Goal: Complete application form

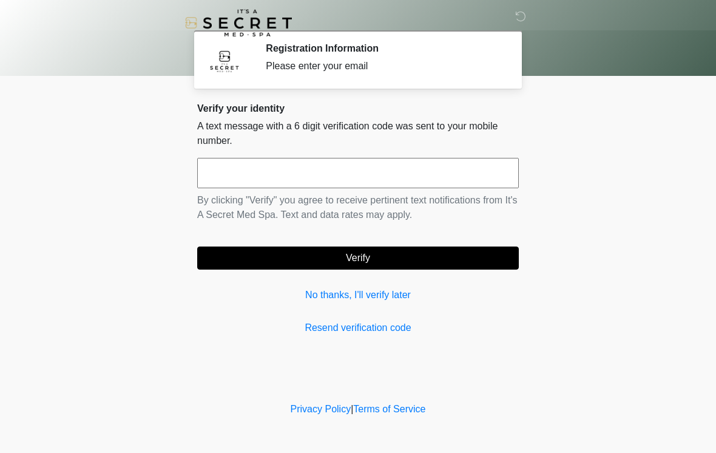
click at [403, 173] on input "text" at bounding box center [358, 173] width 322 height 30
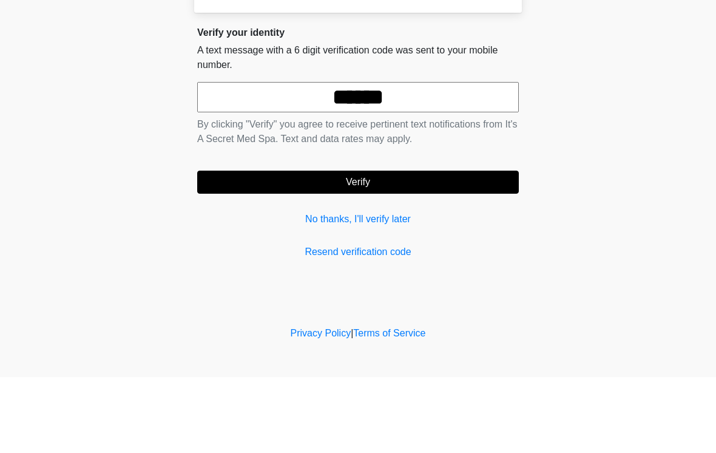
type input "******"
click at [470, 246] on button "Verify" at bounding box center [358, 257] width 322 height 23
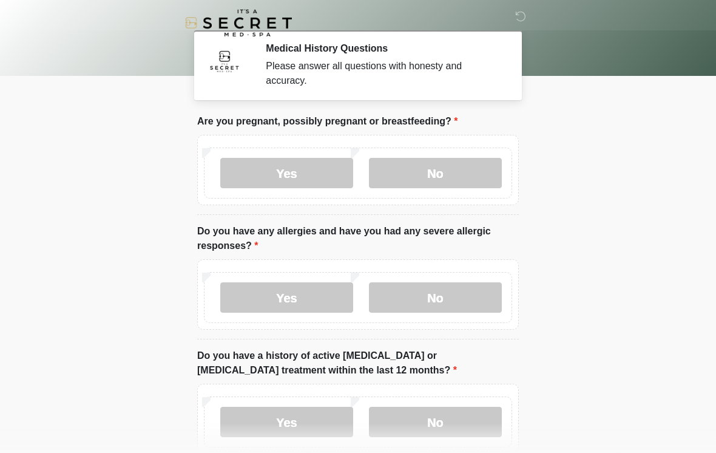
click at [455, 182] on label "No" at bounding box center [435, 173] width 133 height 30
click at [306, 296] on label "Yes" at bounding box center [286, 297] width 133 height 30
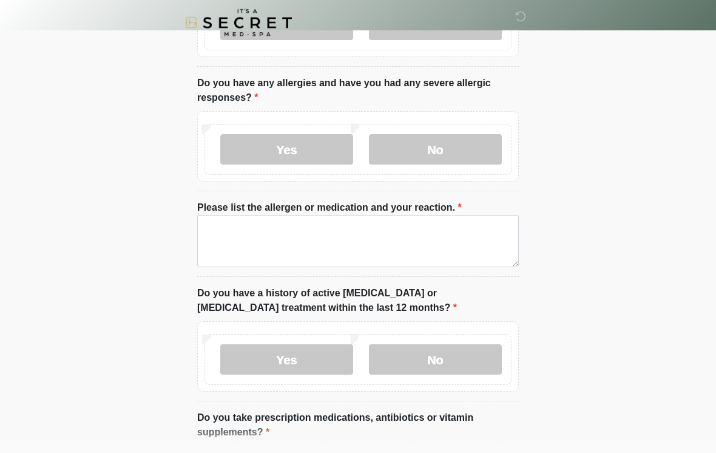
click at [464, 149] on label "No" at bounding box center [435, 150] width 133 height 30
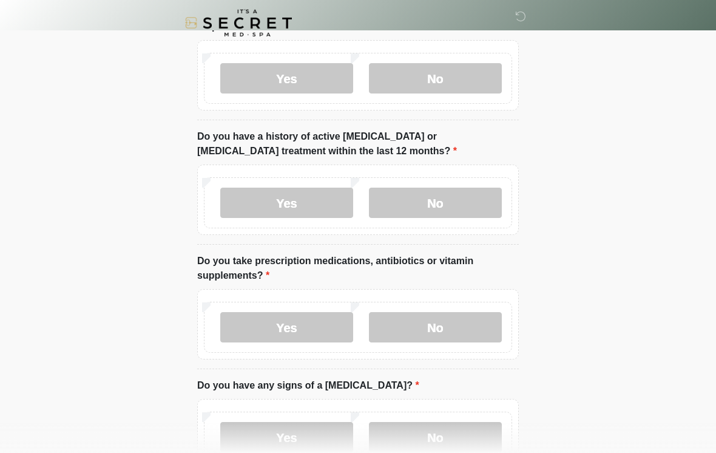
scroll to position [226, 0]
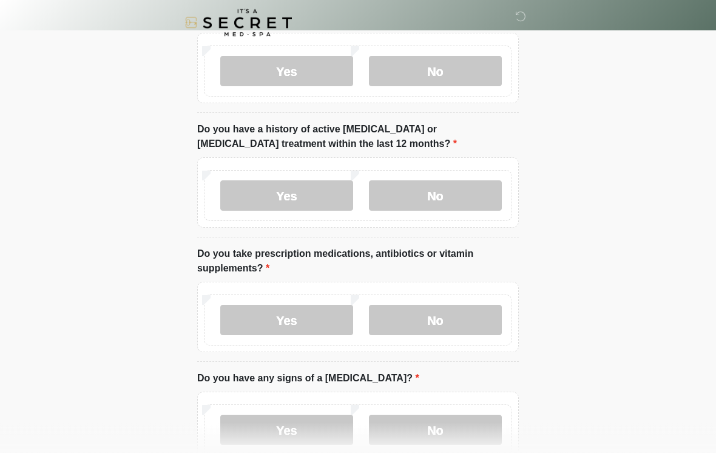
click at [468, 195] on label "No" at bounding box center [435, 196] width 133 height 30
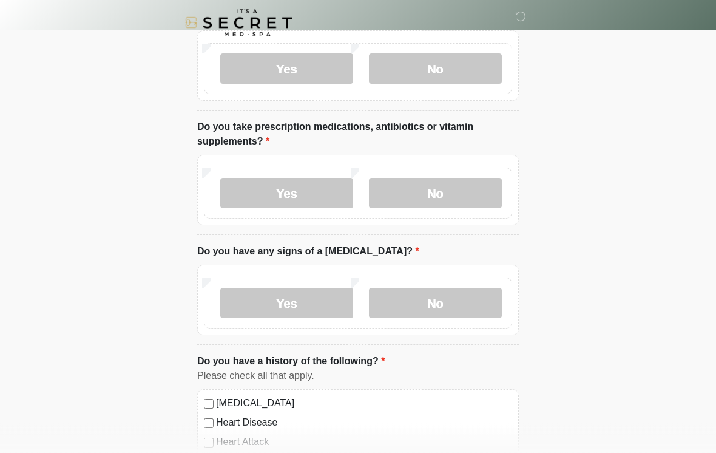
click at [315, 197] on label "Yes" at bounding box center [286, 193] width 133 height 30
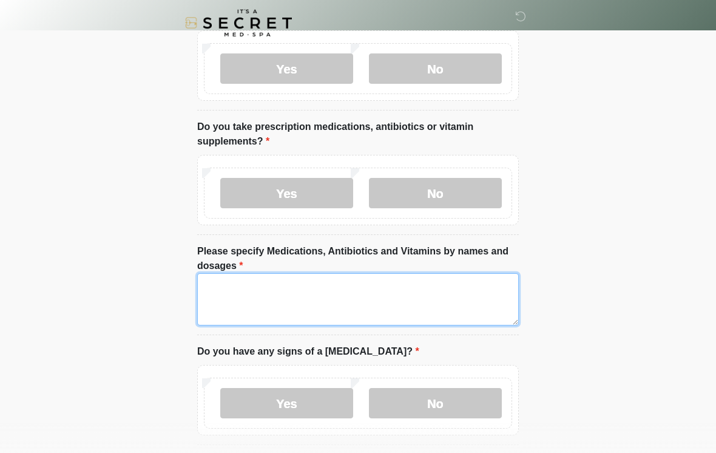
click at [386, 296] on textarea "Please specify Medications, Antibiotics and Vitamins by names and dosages" at bounding box center [358, 299] width 322 height 52
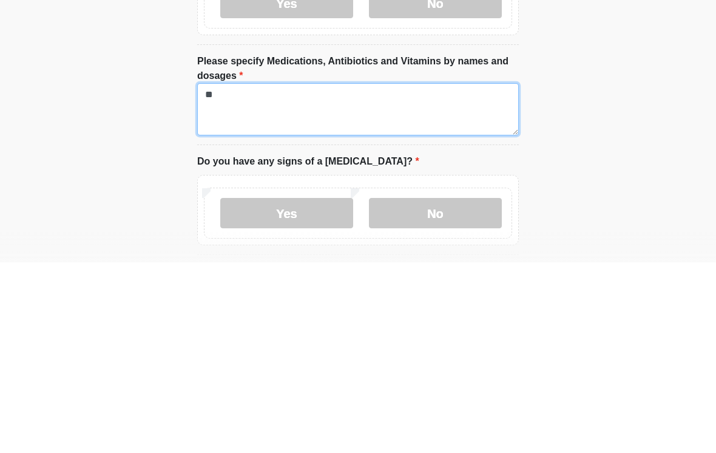
type textarea "*"
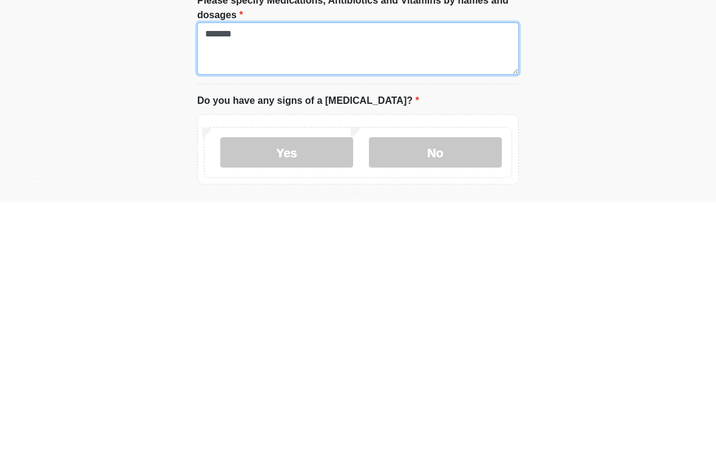
scroll to position [356, 0]
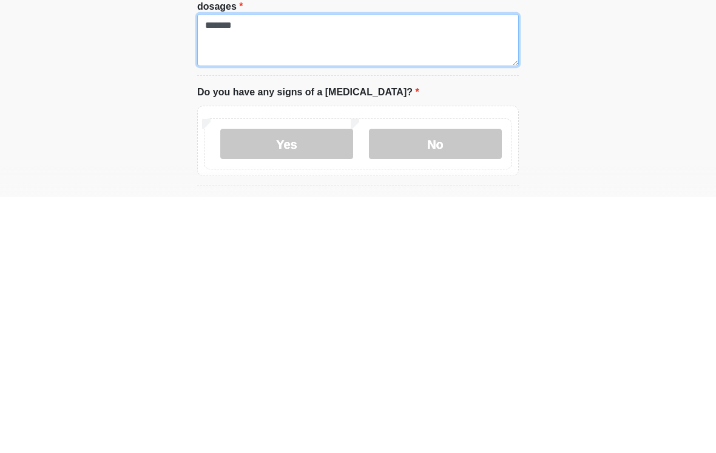
type textarea "******"
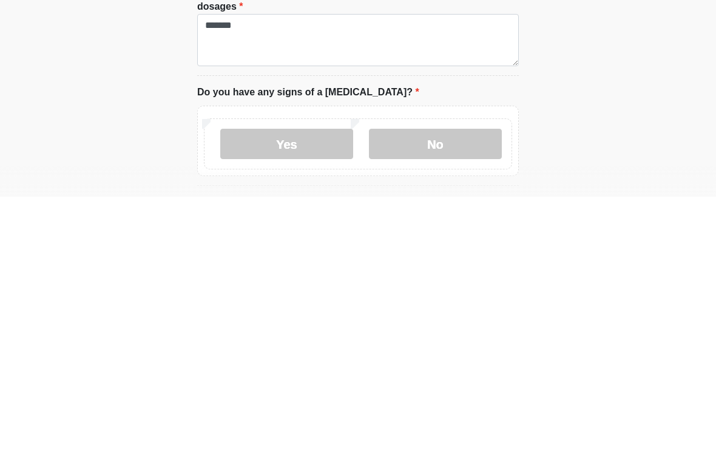
click at [467, 385] on label "No" at bounding box center [435, 400] width 133 height 30
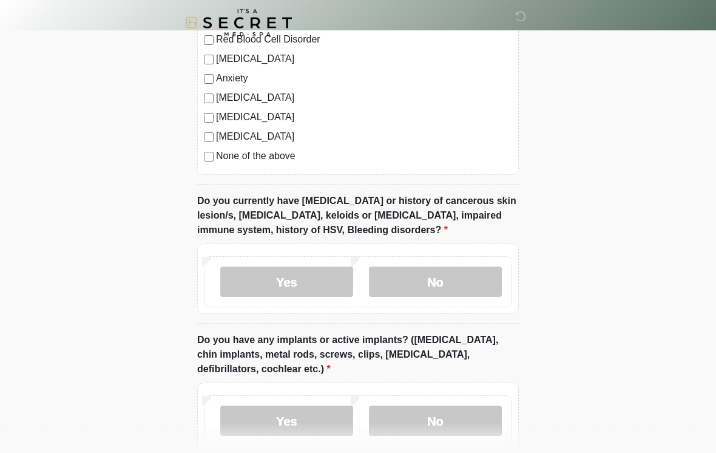
scroll to position [919, 0]
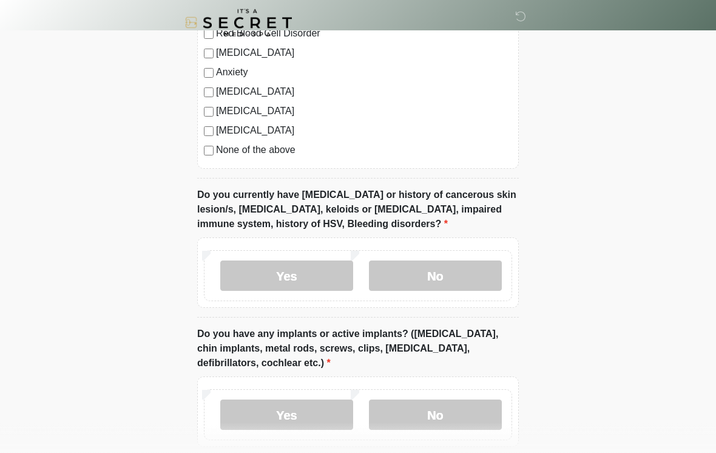
click at [436, 277] on label "No" at bounding box center [435, 276] width 133 height 30
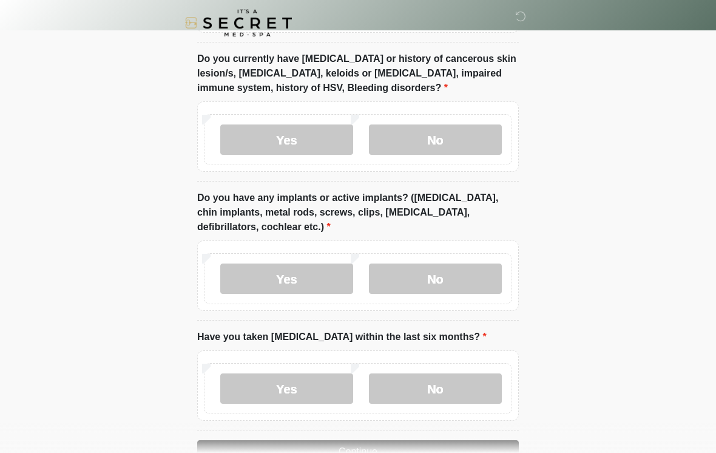
scroll to position [1064, 0]
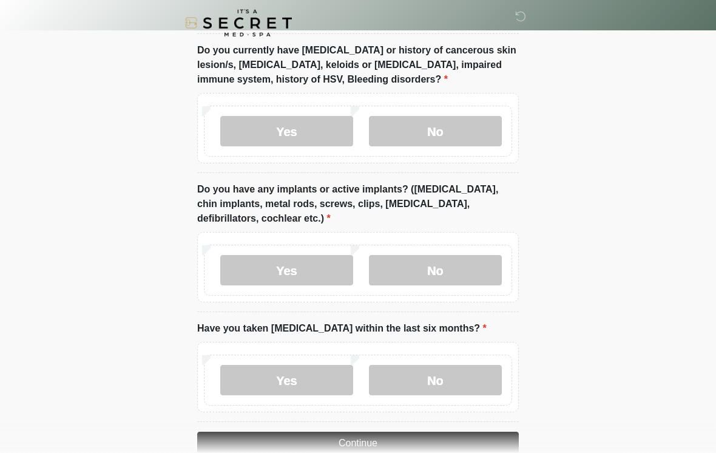
click at [483, 273] on label "No" at bounding box center [435, 270] width 133 height 30
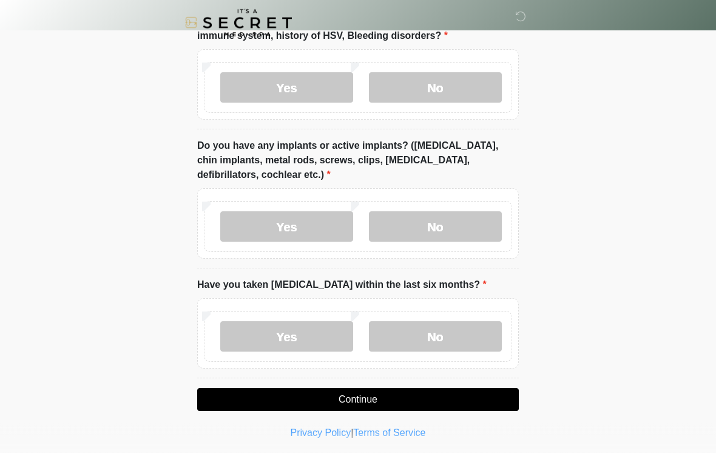
scroll to position [1110, 0]
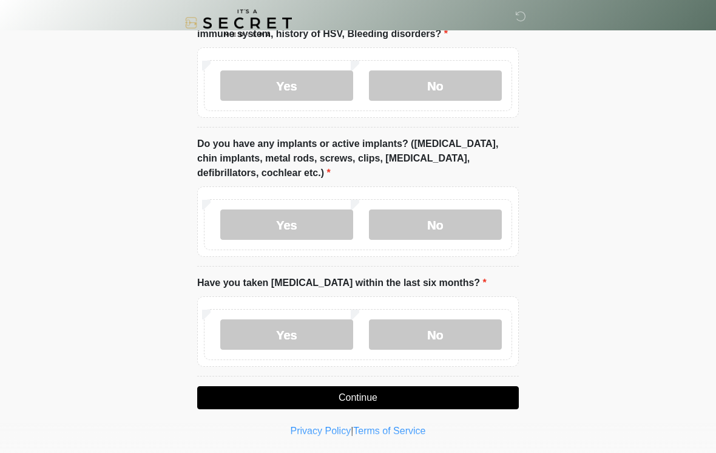
click at [472, 335] on label "No" at bounding box center [435, 334] width 133 height 30
click at [488, 393] on button "Continue" at bounding box center [358, 397] width 322 height 23
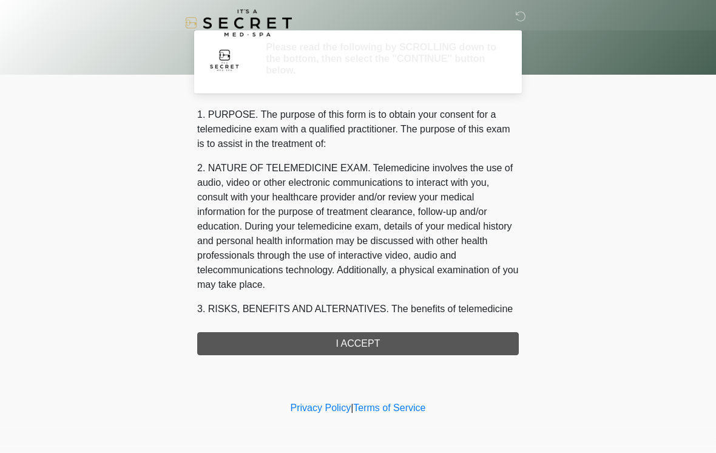
scroll to position [0, 0]
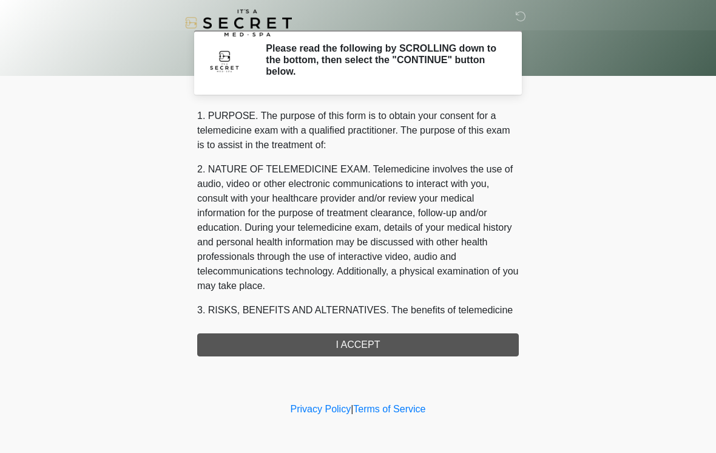
click at [342, 347] on div "1. PURPOSE. The purpose of this form is to obtain your consent for a telemedici…" at bounding box center [358, 233] width 322 height 248
click at [483, 348] on div "1. PURPOSE. The purpose of this form is to obtain your consent for a telemedici…" at bounding box center [358, 233] width 322 height 248
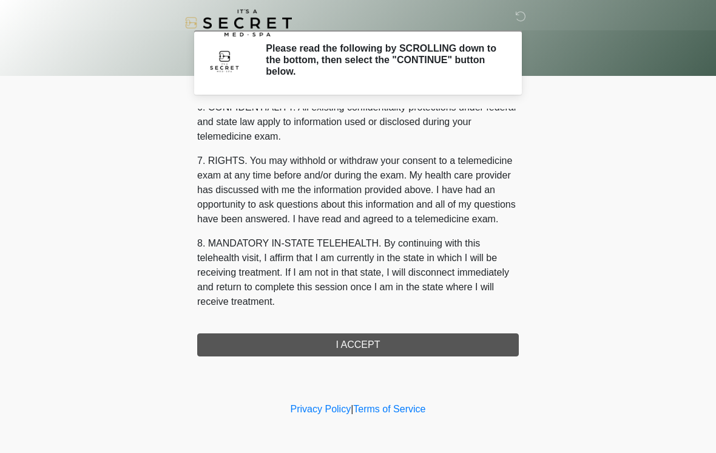
scroll to position [494, 0]
click at [350, 349] on button "I ACCEPT" at bounding box center [358, 344] width 322 height 23
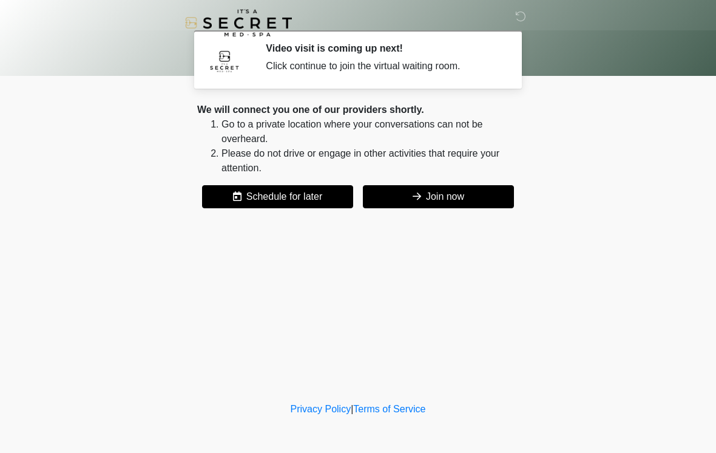
click at [486, 182] on div "We will connect you one of our providers shortly. Go to a private location wher…" at bounding box center [358, 156] width 322 height 106
click at [442, 198] on button "Join now" at bounding box center [438, 196] width 151 height 23
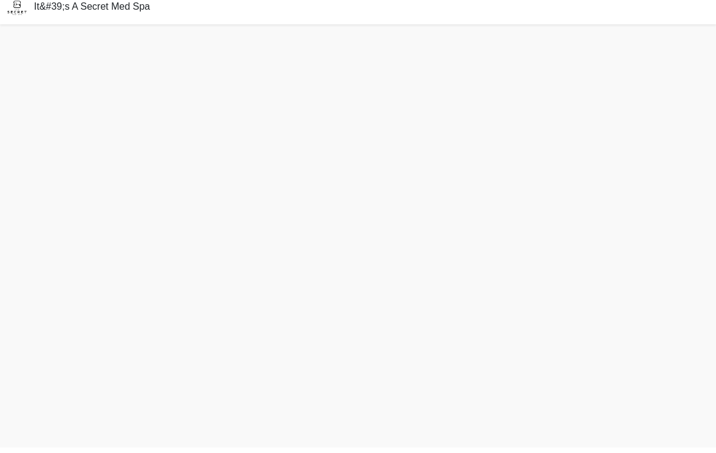
scroll to position [4, 0]
